Goal: Task Accomplishment & Management: Use online tool/utility

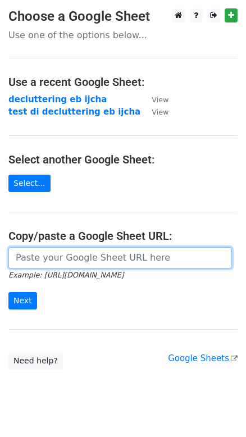
click at [77, 256] on input "url" at bounding box center [119, 257] width 223 height 21
paste input "https://docs.google.com/spreadsheets/d/1PfJ9BMWHt9RHJSE2Aj50dNw8JKzf8uaS/edit?g…"
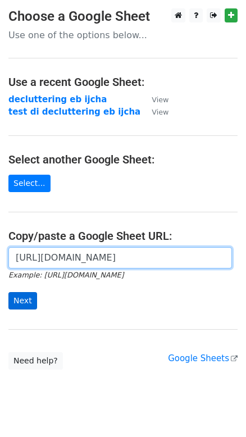
type input "https://docs.google.com/spreadsheets/d/1PfJ9BMWHt9RHJSE2Aj50dNw8JKzf8uaS/edit?g…"
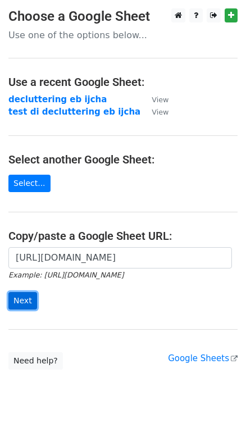
click at [26, 302] on input "Next" at bounding box center [22, 300] width 29 height 17
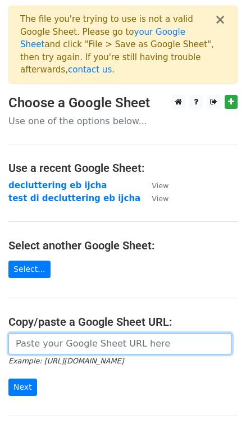
click at [102, 333] on input "url" at bounding box center [119, 343] width 223 height 21
paste input "https://docs.google.com/spreadsheets/d/1aYnz2p2V6EFeYfaf5jliRaLZ-IUpFU-wWnbBAQF…"
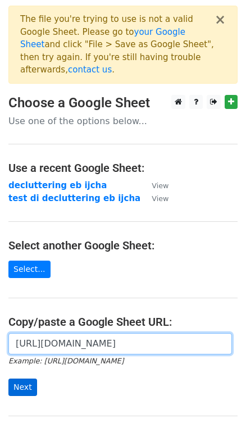
type input "https://docs.google.com/spreadsheets/d/1aYnz2p2V6EFeYfaf5jliRaLZ-IUpFU-wWnbBAQF…"
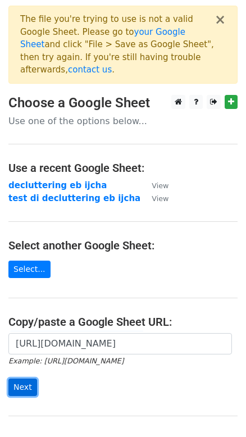
click at [22, 378] on input "Next" at bounding box center [22, 386] width 29 height 17
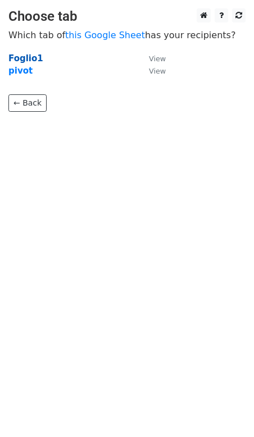
click at [27, 56] on strong "Foglio1" at bounding box center [25, 58] width 35 height 10
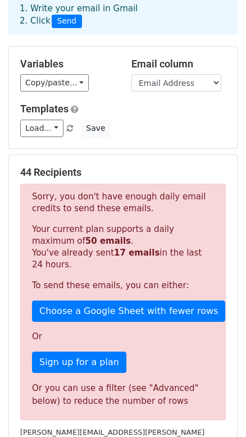
scroll to position [153, 0]
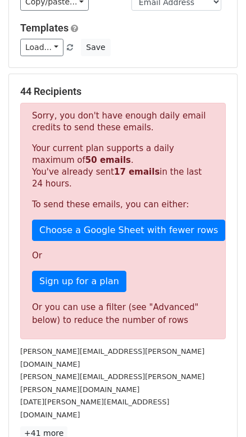
click at [101, 370] on div "[PERSON_NAME][EMAIL_ADDRESS][PERSON_NAME][PERSON_NAME][DOMAIN_NAME]" at bounding box center [123, 382] width 222 height 25
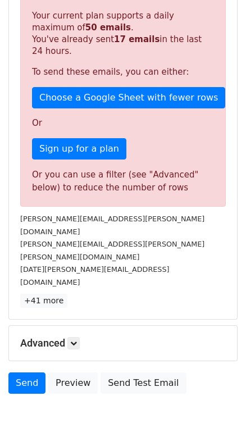
scroll to position [286, 0]
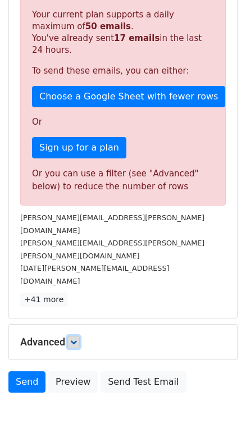
click at [77, 339] on icon at bounding box center [73, 342] width 7 height 7
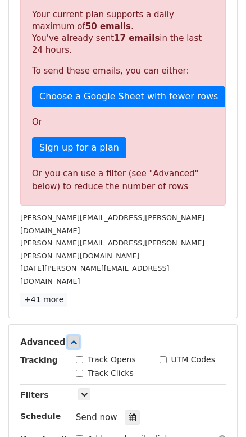
scroll to position [337, 0]
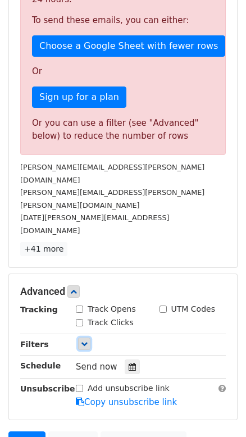
click at [86, 340] on icon at bounding box center [84, 343] width 7 height 7
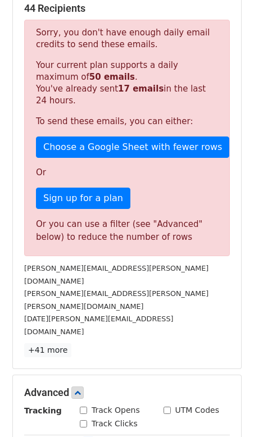
scroll to position [235, 0]
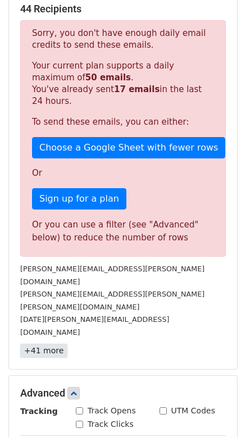
click at [54, 344] on link "+41 more" at bounding box center [43, 351] width 47 height 14
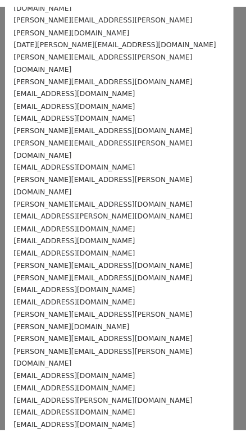
scroll to position [0, 0]
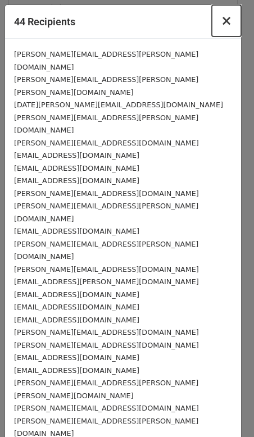
click at [221, 22] on span "×" at bounding box center [226, 21] width 11 height 16
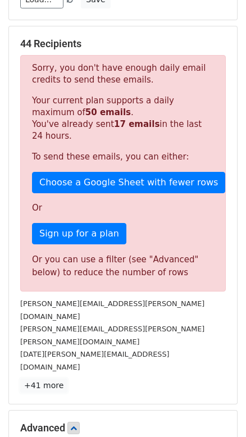
scroll to position [184, 0]
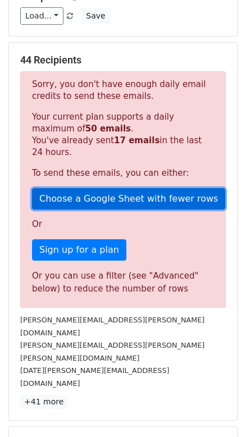
click at [79, 188] on link "Choose a Google Sheet with fewer rows" at bounding box center [128, 198] width 193 height 21
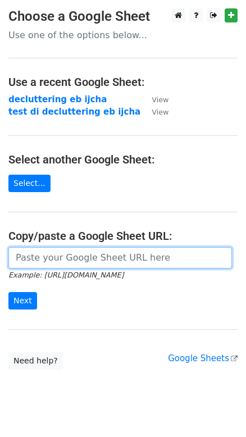
paste input "https://docs.google.com/spreadsheets/d/1B5E3EXEotmqPHuI-9DPqQ8_LQnzFnvph5rqQB7N…"
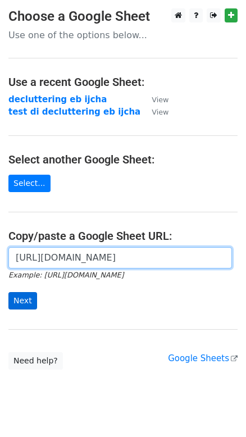
type input "https://docs.google.com/spreadsheets/d/1B5E3EXEotmqPHuI-9DPqQ8_LQnzFnvph5rqQB7N…"
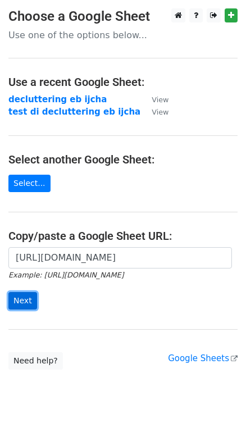
click at [28, 298] on input "Next" at bounding box center [22, 300] width 29 height 17
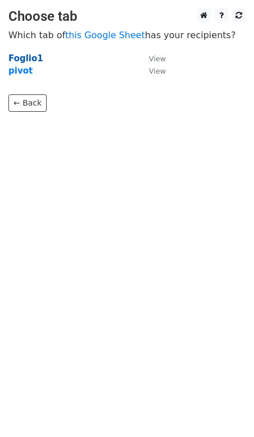
click at [29, 57] on strong "Foglio1" at bounding box center [25, 58] width 35 height 10
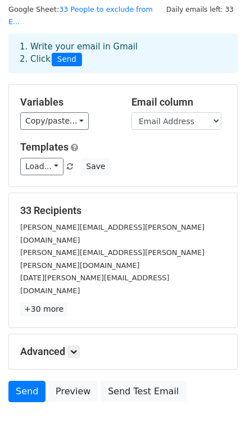
scroll to position [44, 0]
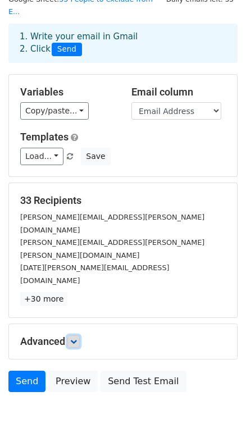
click at [79, 335] on link at bounding box center [73, 341] width 12 height 12
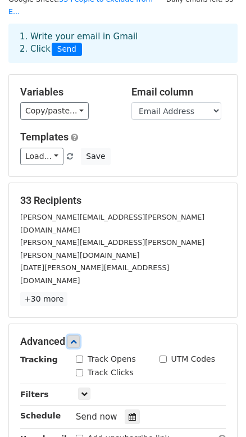
click at [79, 335] on link at bounding box center [73, 341] width 12 height 12
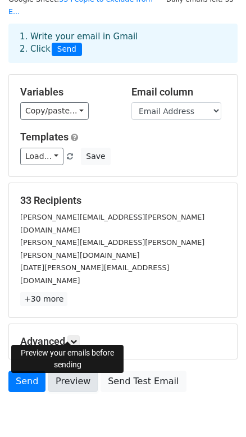
click at [71, 371] on link "Preview" at bounding box center [72, 381] width 49 height 21
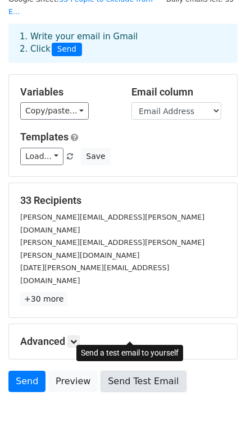
click at [120, 371] on link "Send Test Email" at bounding box center [143, 381] width 85 height 21
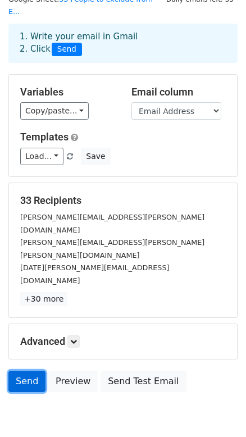
click at [28, 371] on link "Send" at bounding box center [26, 381] width 37 height 21
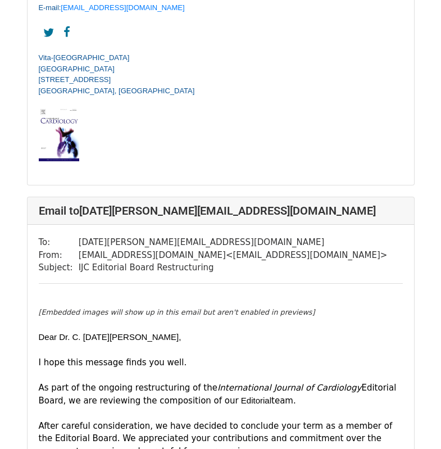
scroll to position [1404, 0]
